Goal: Find specific page/section: Find specific page/section

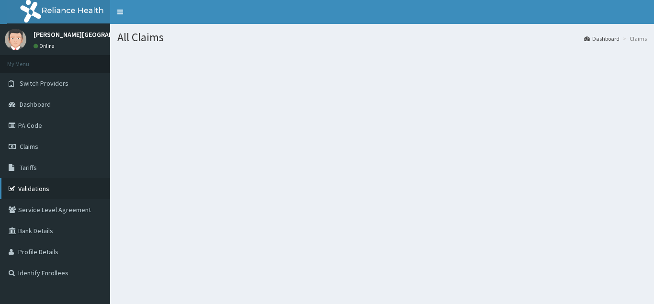
click at [32, 193] on link "Validations" at bounding box center [55, 188] width 110 height 21
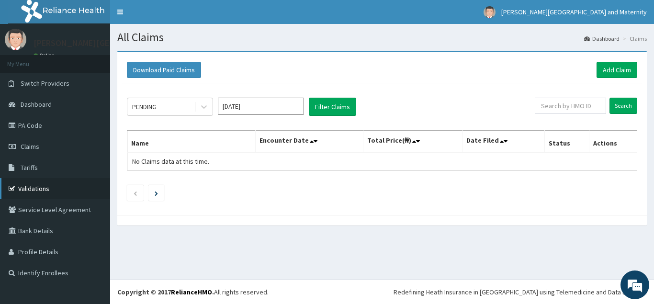
click at [48, 189] on link "Validations" at bounding box center [55, 188] width 110 height 21
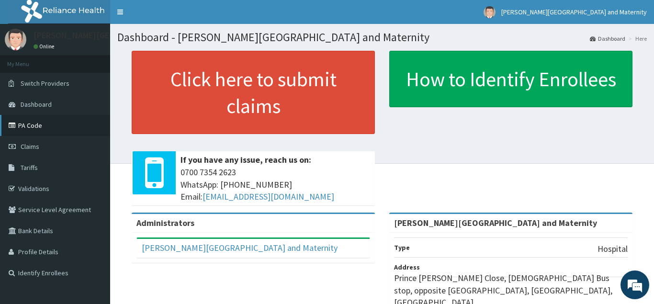
click at [33, 133] on link "PA Code" at bounding box center [55, 125] width 110 height 21
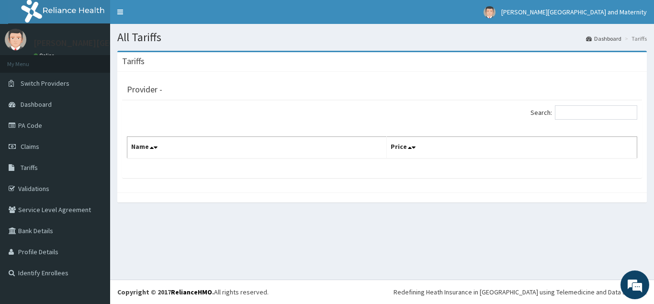
click at [617, 57] on div "Tariffs" at bounding box center [381, 62] width 529 height 20
